Goal: Task Accomplishment & Management: Use online tool/utility

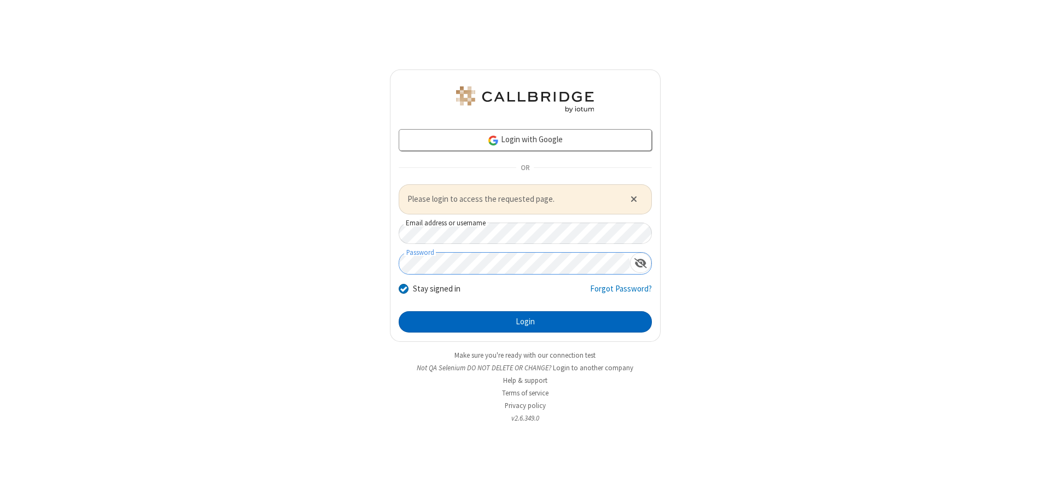
click at [525, 322] on button "Login" at bounding box center [525, 322] width 253 height 22
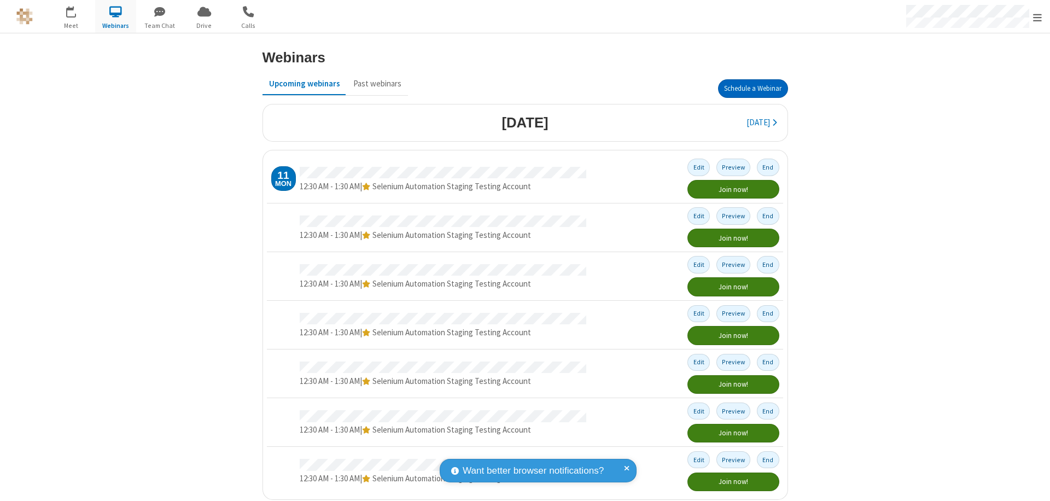
click at [748, 89] on button "Schedule a Webinar" at bounding box center [753, 88] width 70 height 19
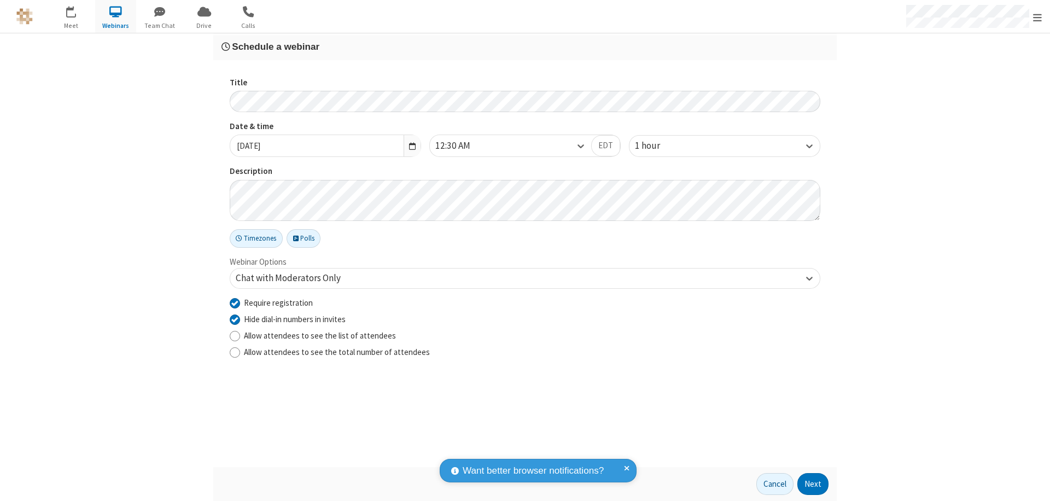
click at [235, 302] on input "Require registration" at bounding box center [235, 302] width 10 height 11
checkbox input "false"
click at [813, 484] on button "Next" at bounding box center [812, 484] width 31 height 22
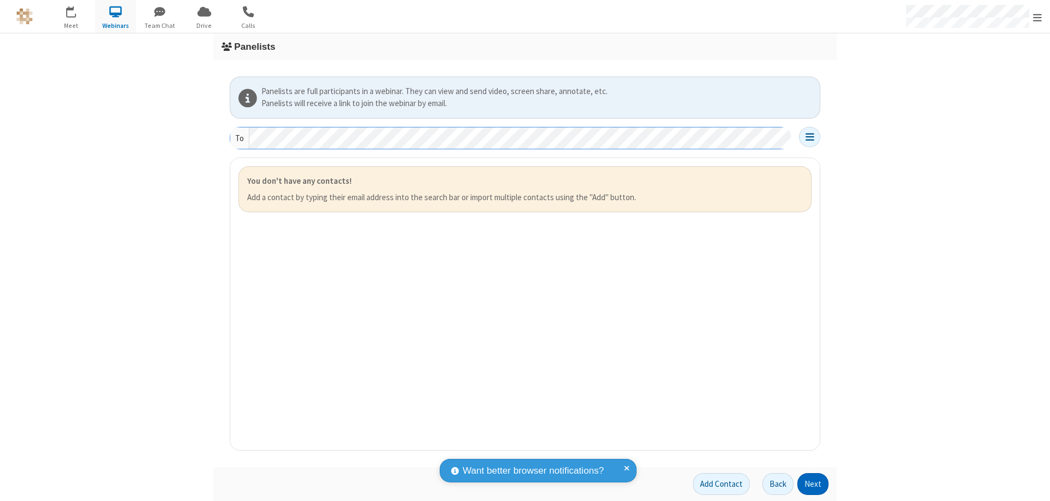
click at [813, 484] on button "Next" at bounding box center [812, 484] width 31 height 22
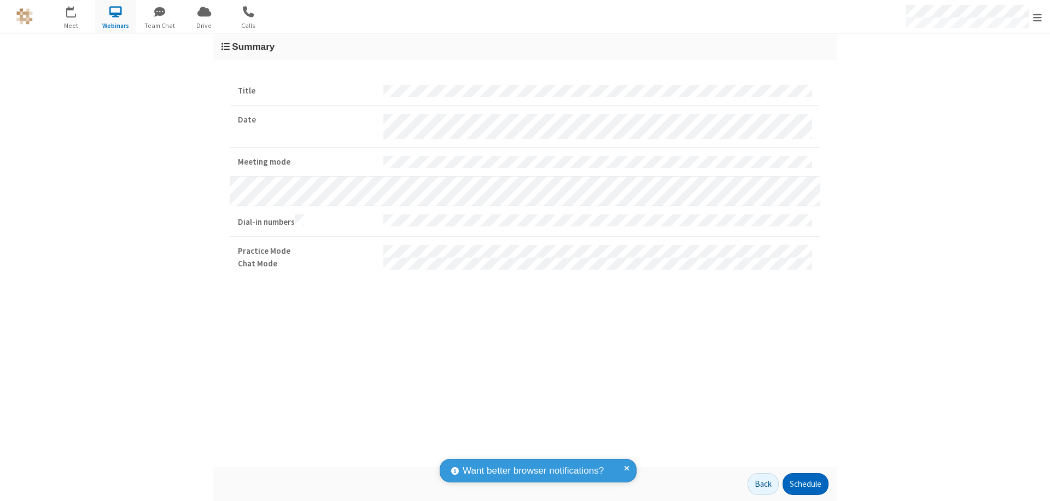
click at [805, 484] on button "Schedule" at bounding box center [806, 484] width 46 height 22
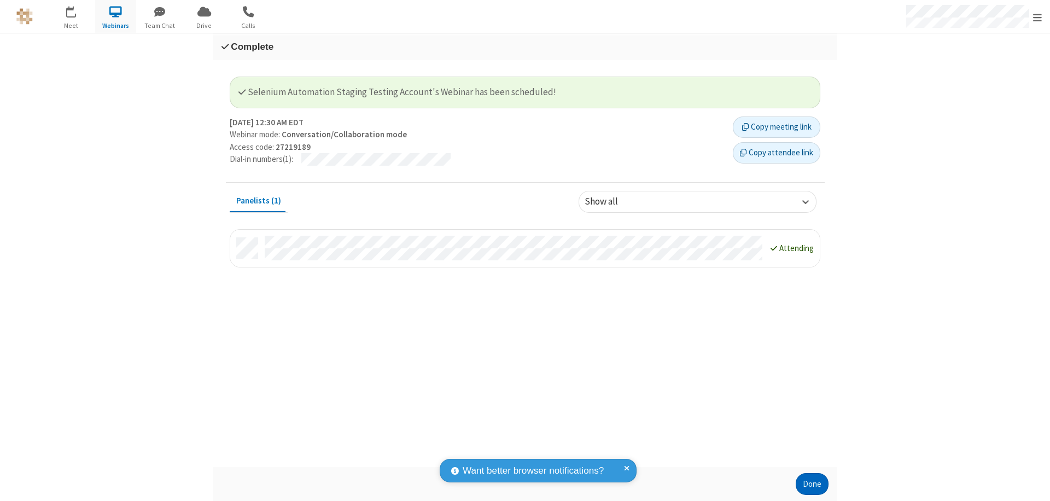
click at [812, 484] on button "Done" at bounding box center [812, 484] width 33 height 22
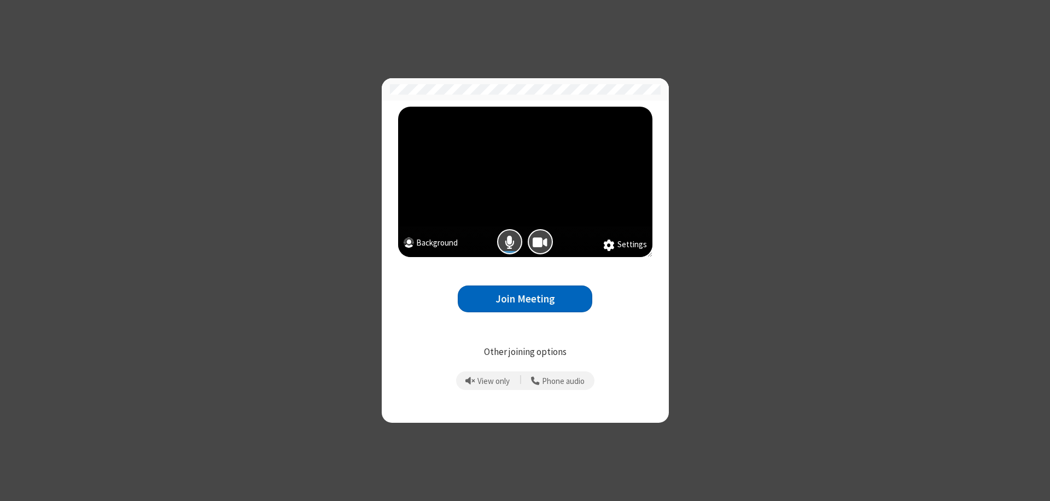
click at [525, 299] on button "Join Meeting" at bounding box center [525, 299] width 135 height 27
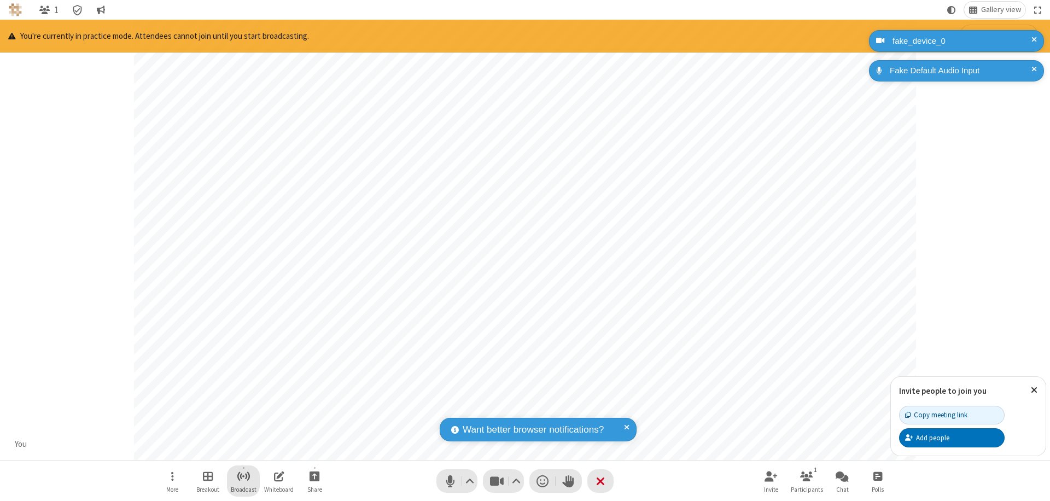
click at [243, 476] on span "Start broadcast" at bounding box center [244, 476] width 14 height 14
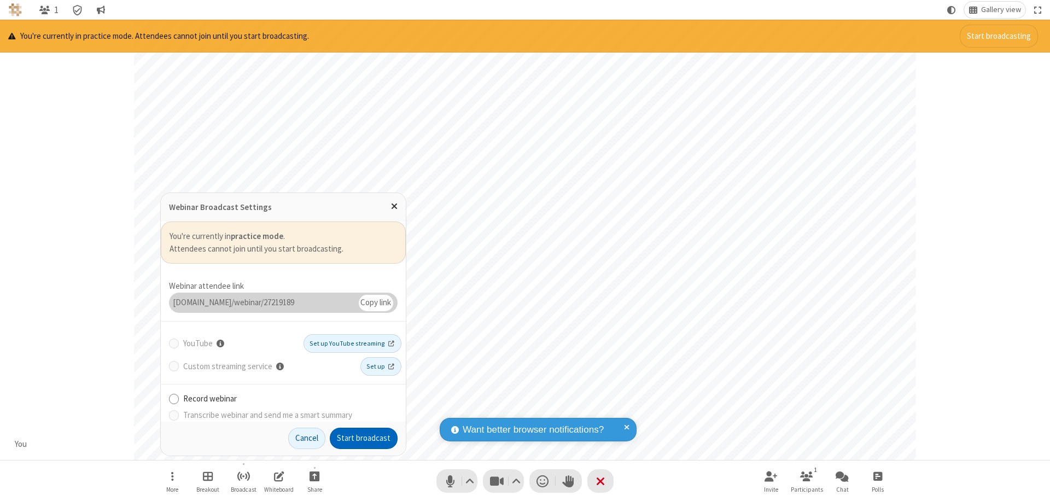
click at [364, 438] on button "Start broadcast" at bounding box center [364, 439] width 68 height 22
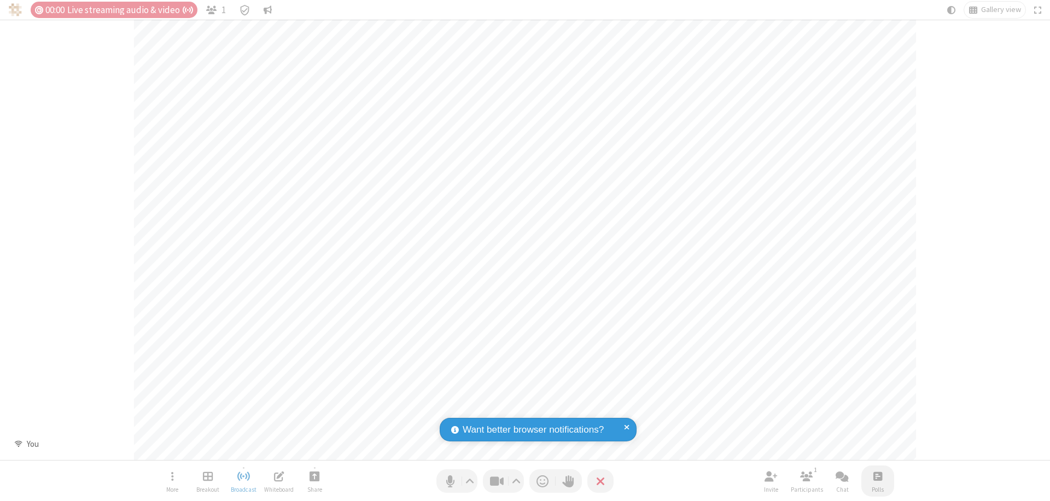
click at [877, 476] on span "Open poll" at bounding box center [877, 476] width 9 height 14
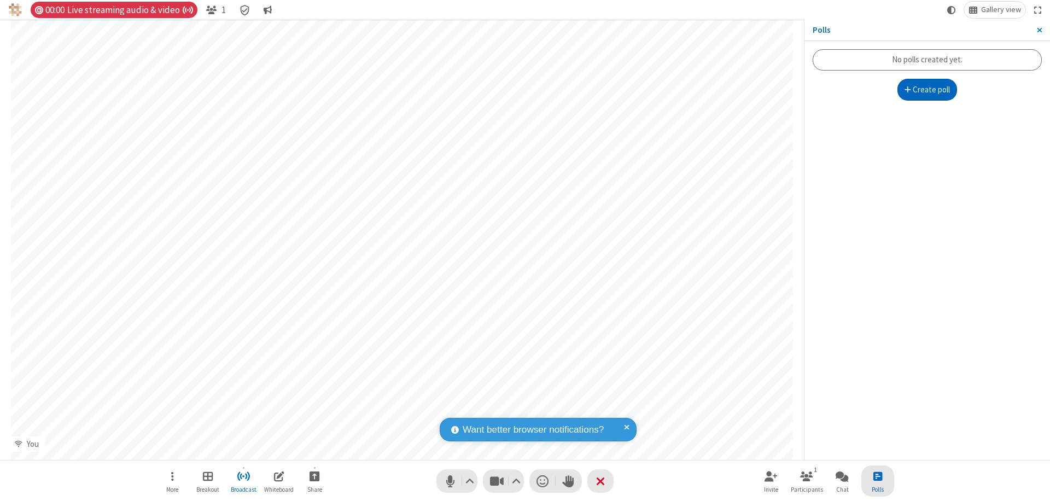
click at [927, 90] on button "Create poll" at bounding box center [928, 90] width 60 height 22
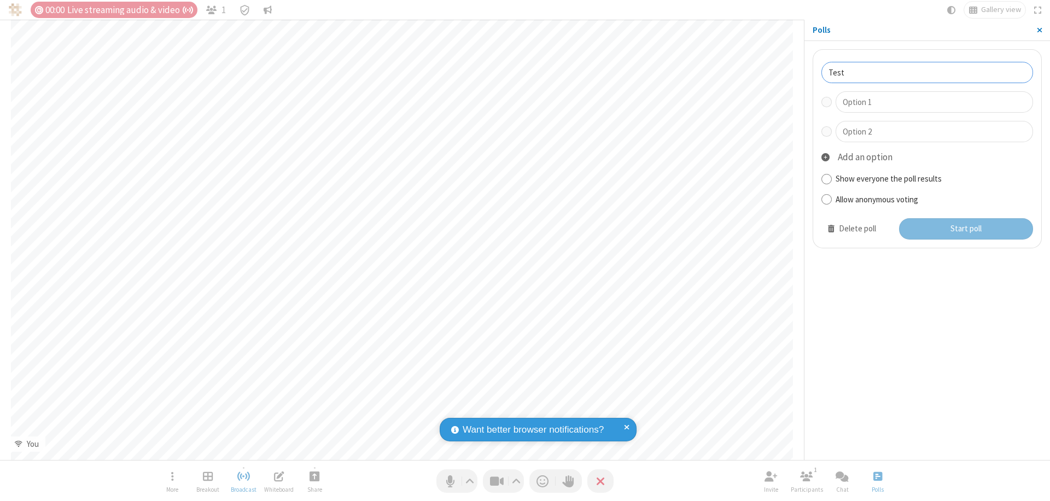
type input "Test"
type input "Yes"
type input "No"
click at [965, 229] on button "Start poll" at bounding box center [966, 229] width 135 height 22
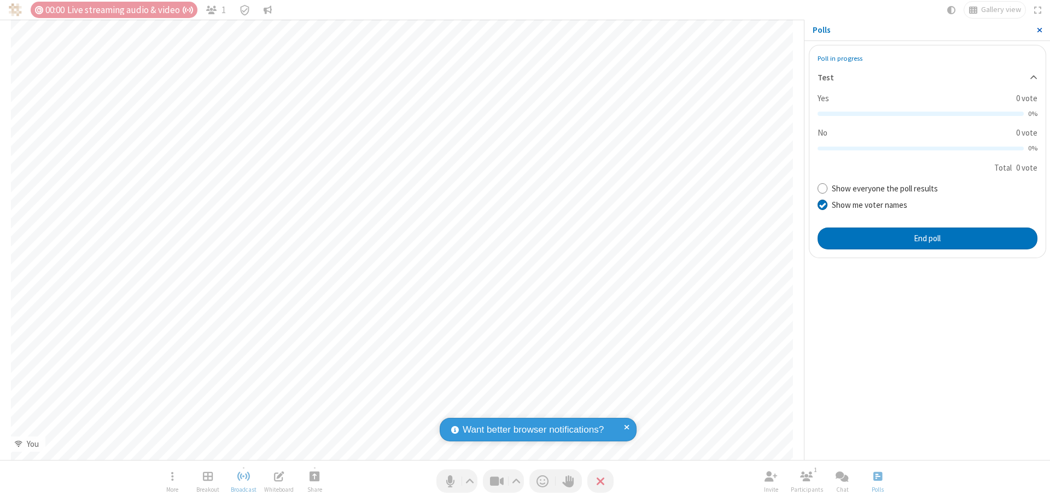
click at [1039, 30] on span "Close sidebar" at bounding box center [1039, 30] width 5 height 9
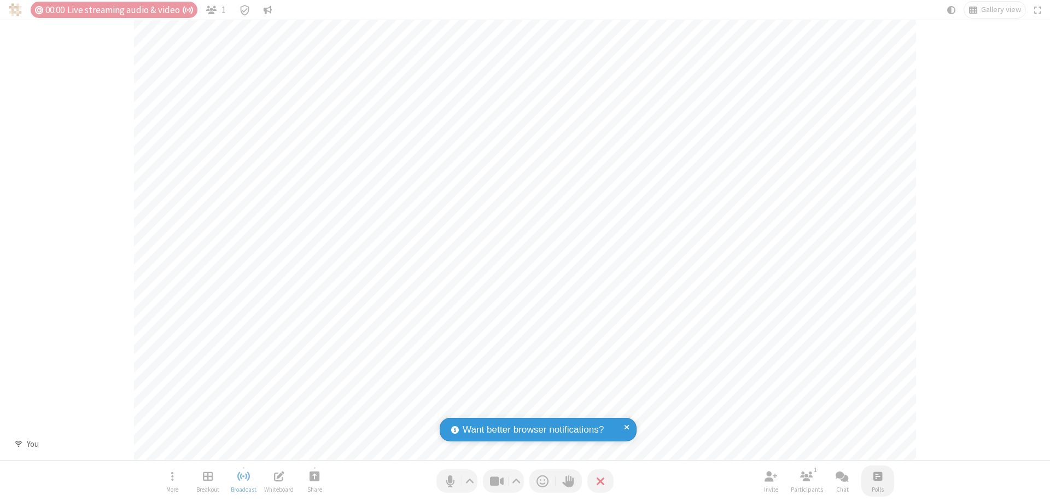
click at [877, 476] on span "Open poll" at bounding box center [877, 476] width 9 height 14
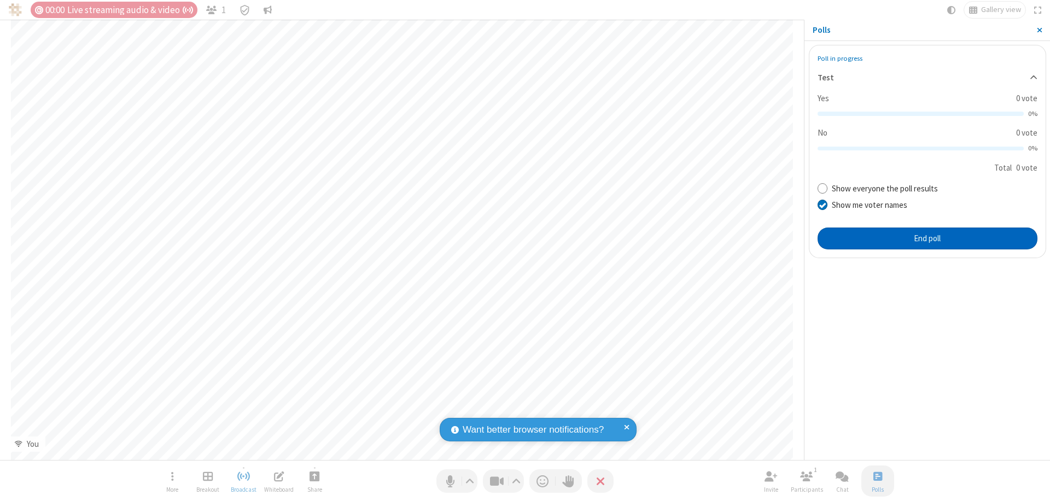
click at [927, 238] on button "End poll" at bounding box center [928, 239] width 220 height 22
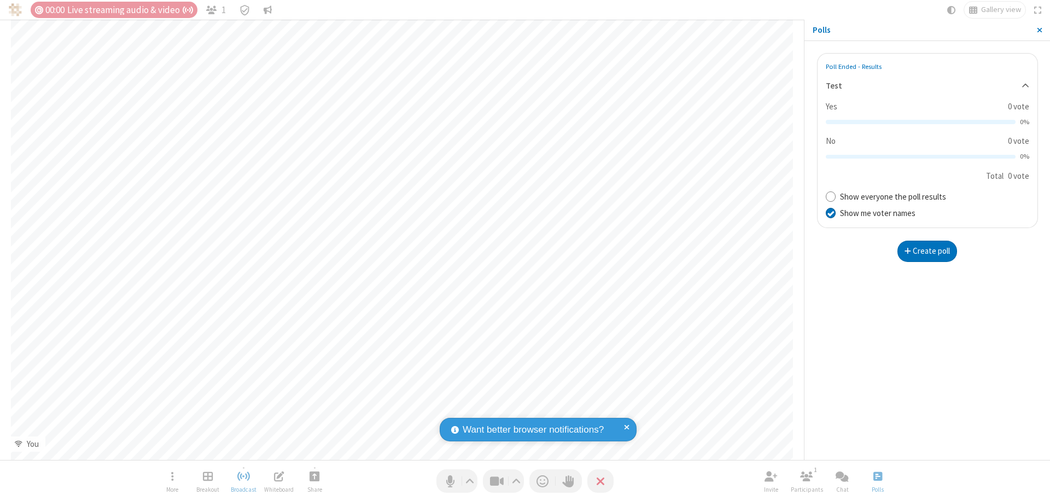
click at [1039, 30] on span "Close sidebar" at bounding box center [1039, 30] width 5 height 9
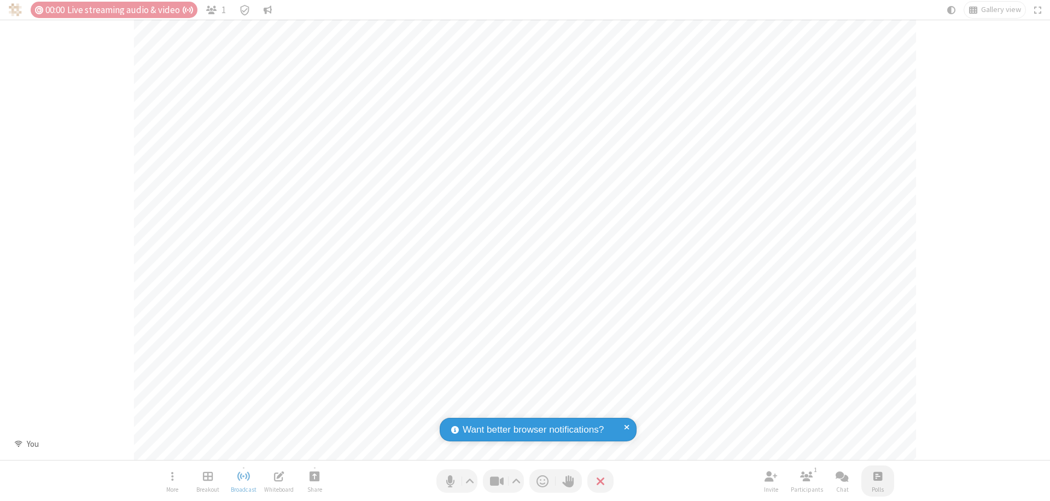
click at [877, 476] on span "Open poll" at bounding box center [877, 476] width 9 height 14
